Goal: Information Seeking & Learning: Learn about a topic

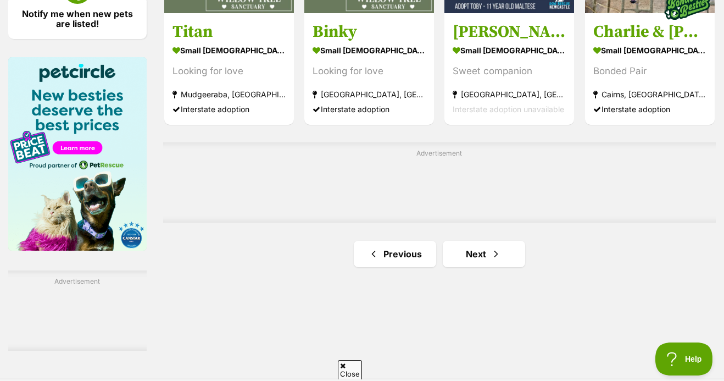
scroll to position [1732, 0]
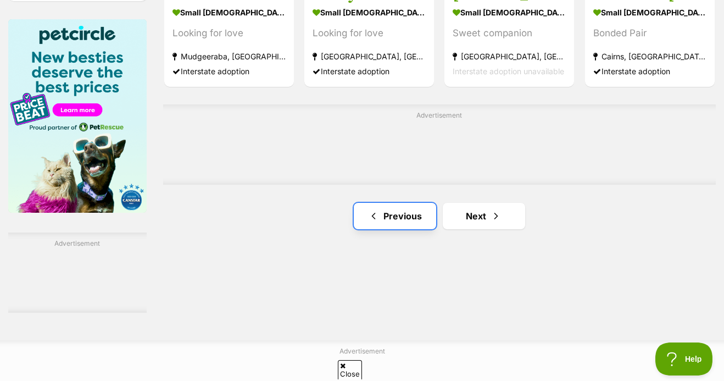
click at [398, 208] on link "Previous" at bounding box center [395, 216] width 82 height 26
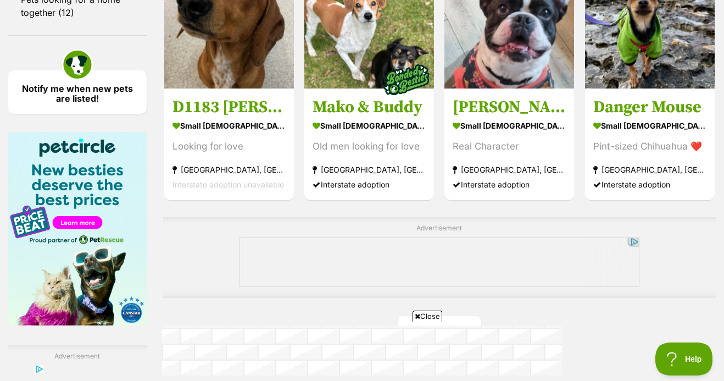
scroll to position [1764, 0]
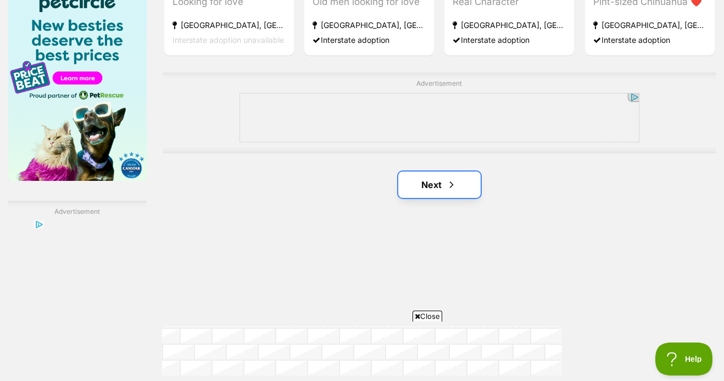
click at [432, 198] on link "Next" at bounding box center [439, 184] width 82 height 26
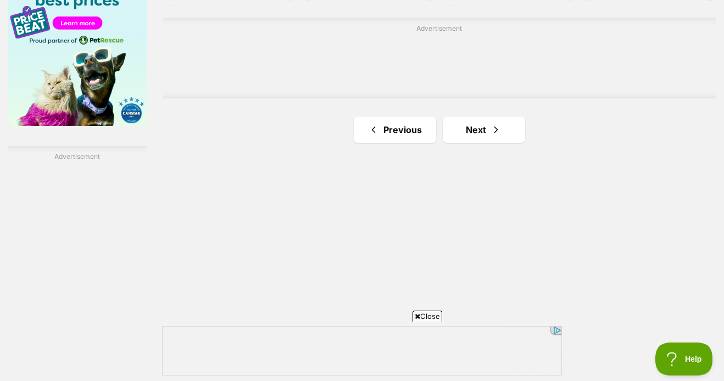
scroll to position [1830, 0]
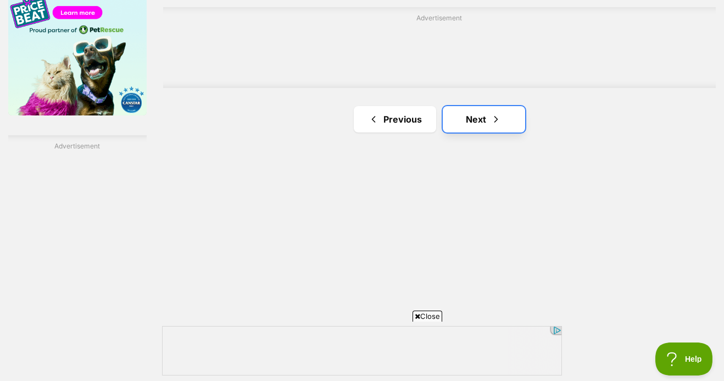
click at [466, 125] on link "Next" at bounding box center [484, 119] width 82 height 26
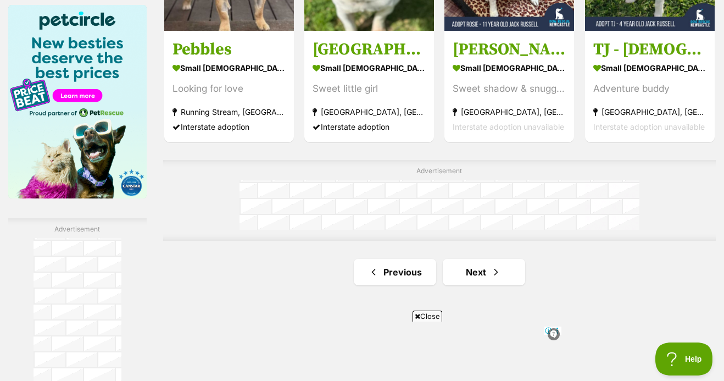
scroll to position [1747, 0]
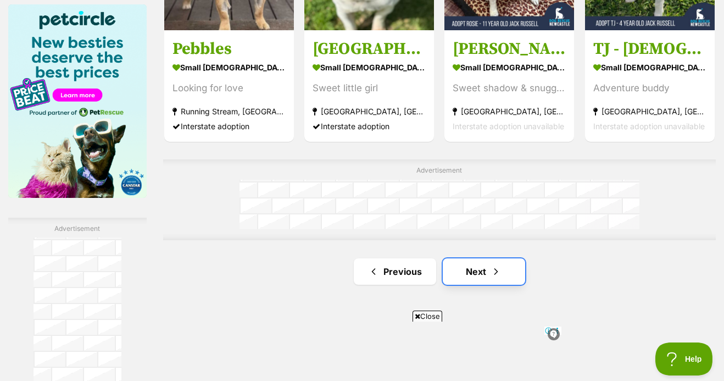
click at [479, 272] on link "Next" at bounding box center [484, 271] width 82 height 26
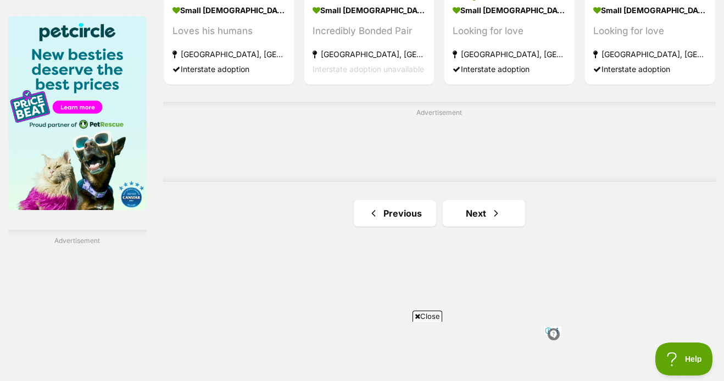
scroll to position [1786, 0]
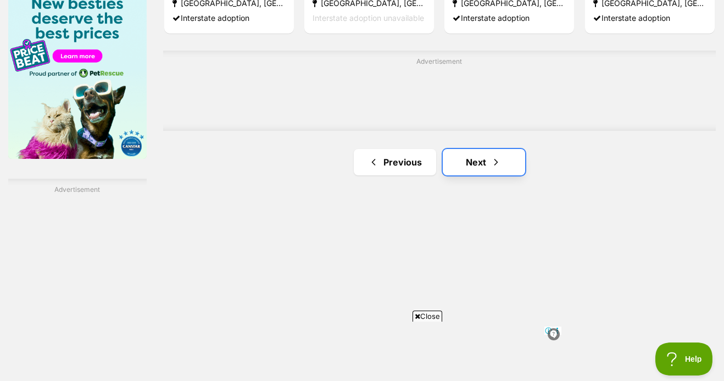
click at [467, 165] on link "Next" at bounding box center [484, 162] width 82 height 26
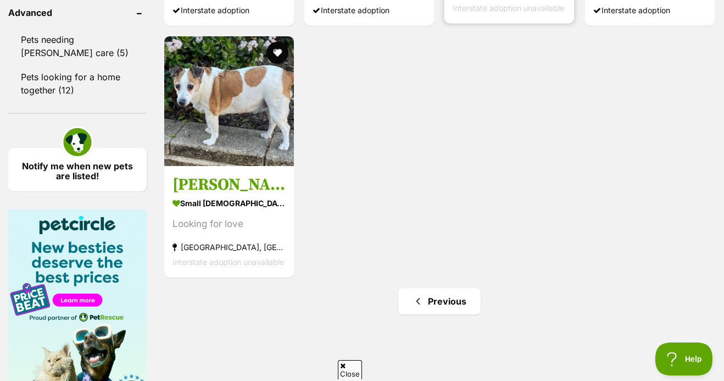
scroll to position [1583, 0]
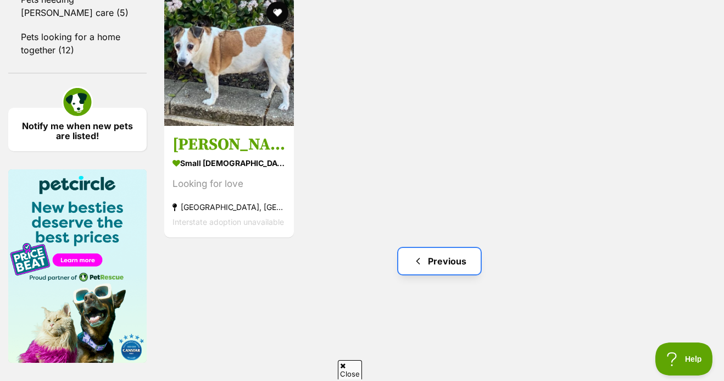
click at [439, 259] on link "Previous" at bounding box center [439, 261] width 82 height 26
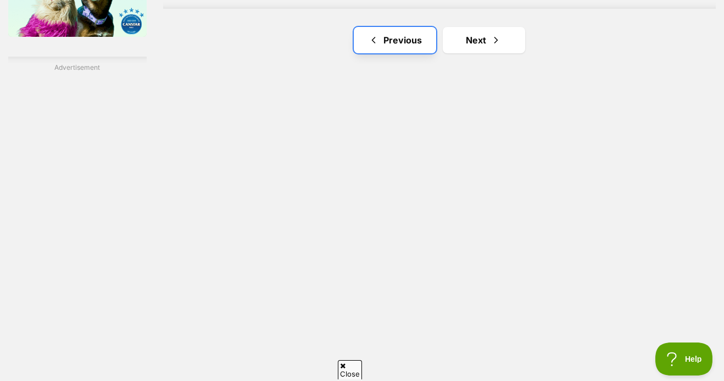
click at [420, 48] on link "Previous" at bounding box center [395, 40] width 82 height 26
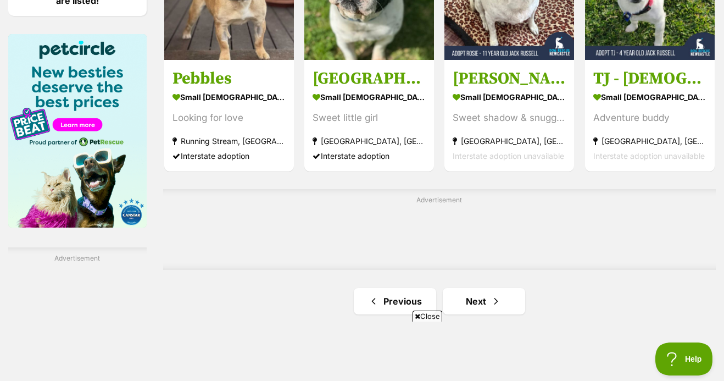
scroll to position [1776, 0]
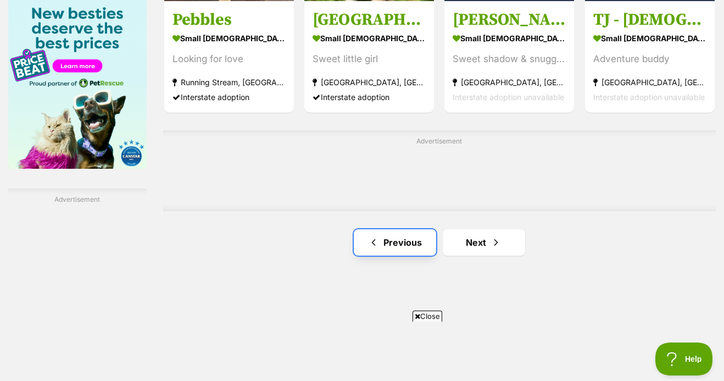
click at [393, 249] on link "Previous" at bounding box center [395, 242] width 82 height 26
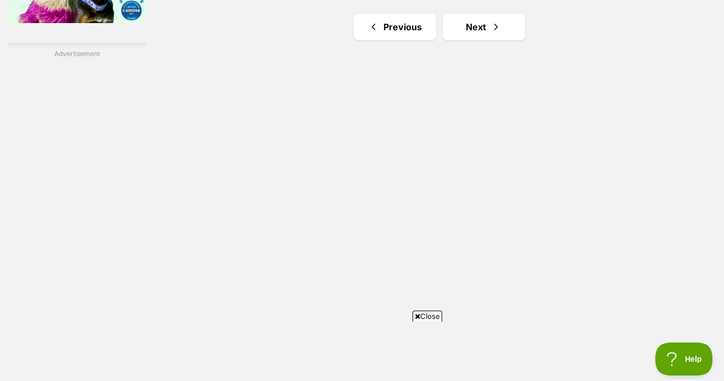
scroll to position [1741, 0]
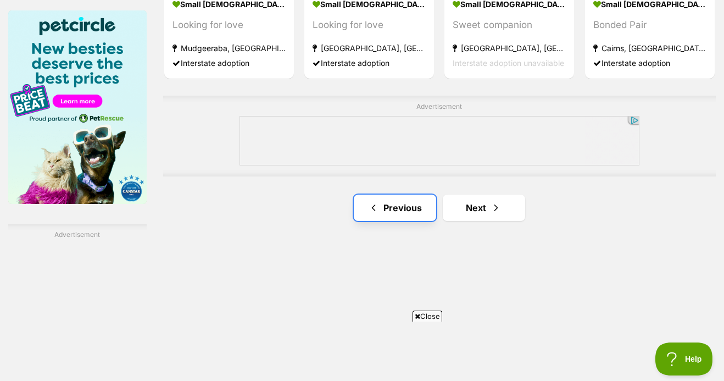
click at [391, 211] on link "Previous" at bounding box center [395, 207] width 82 height 26
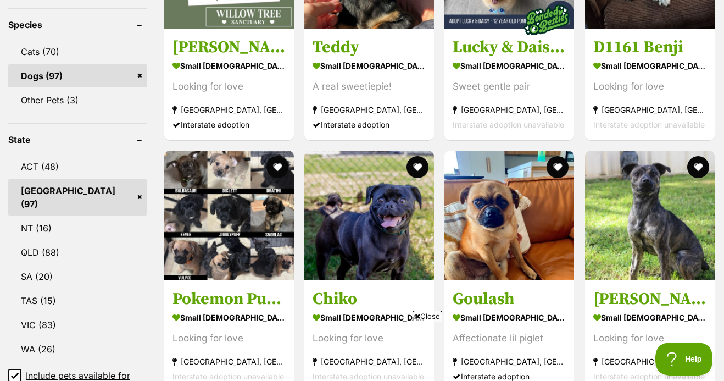
scroll to position [455, 0]
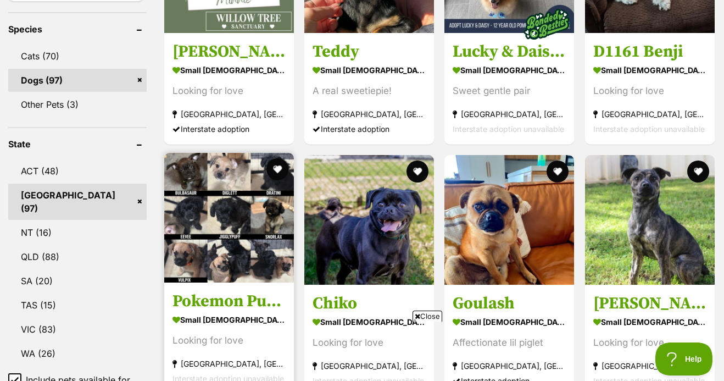
click at [224, 244] on img at bounding box center [229, 218] width 130 height 130
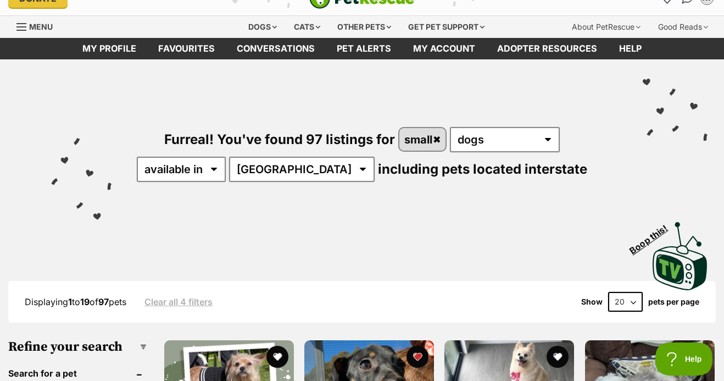
scroll to position [0, 0]
